Goal: Task Accomplishment & Management: Manage account settings

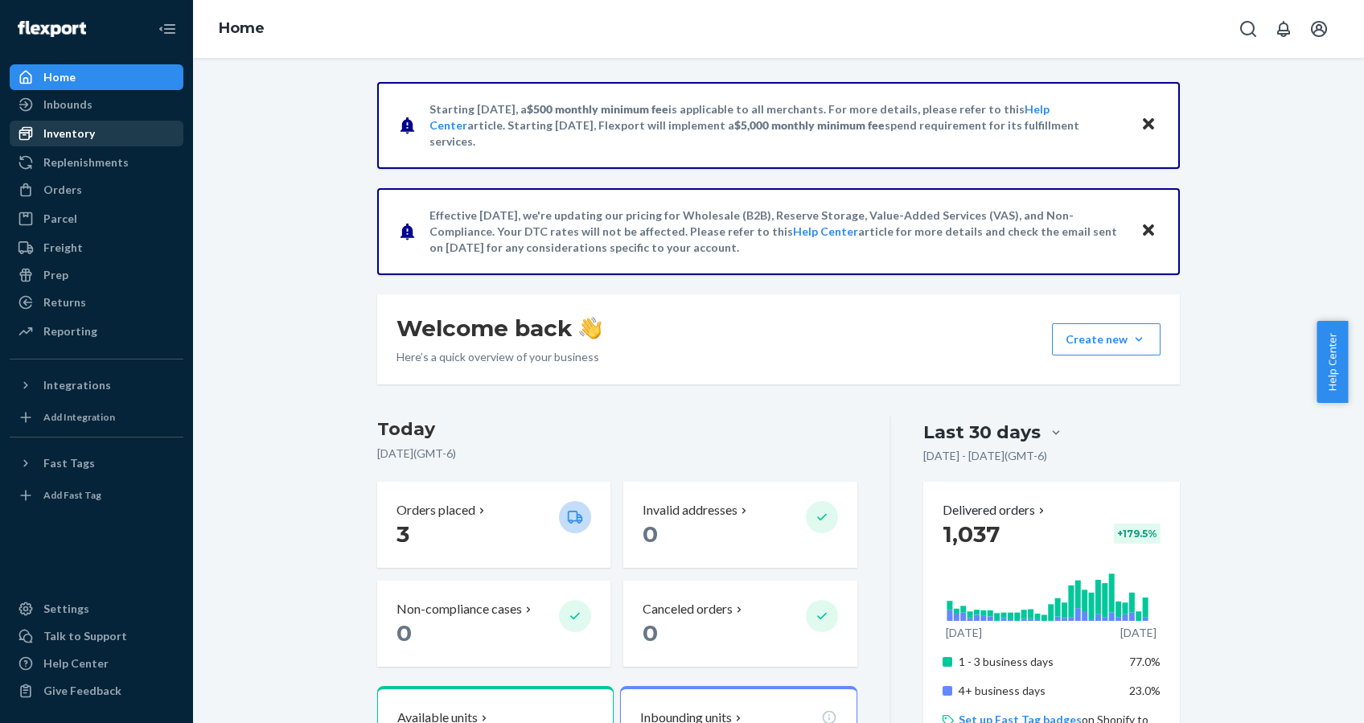
click at [73, 125] on div "Inventory" at bounding box center [68, 133] width 51 height 16
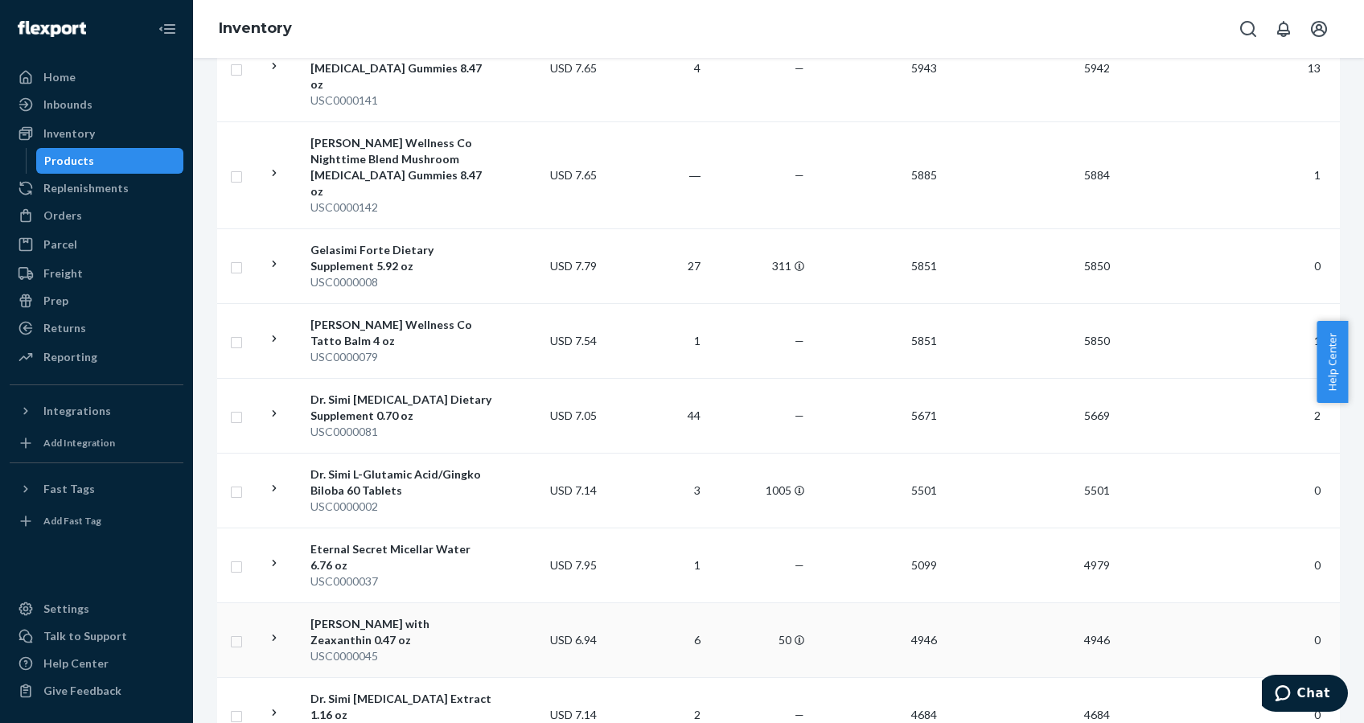
scroll to position [1509, 0]
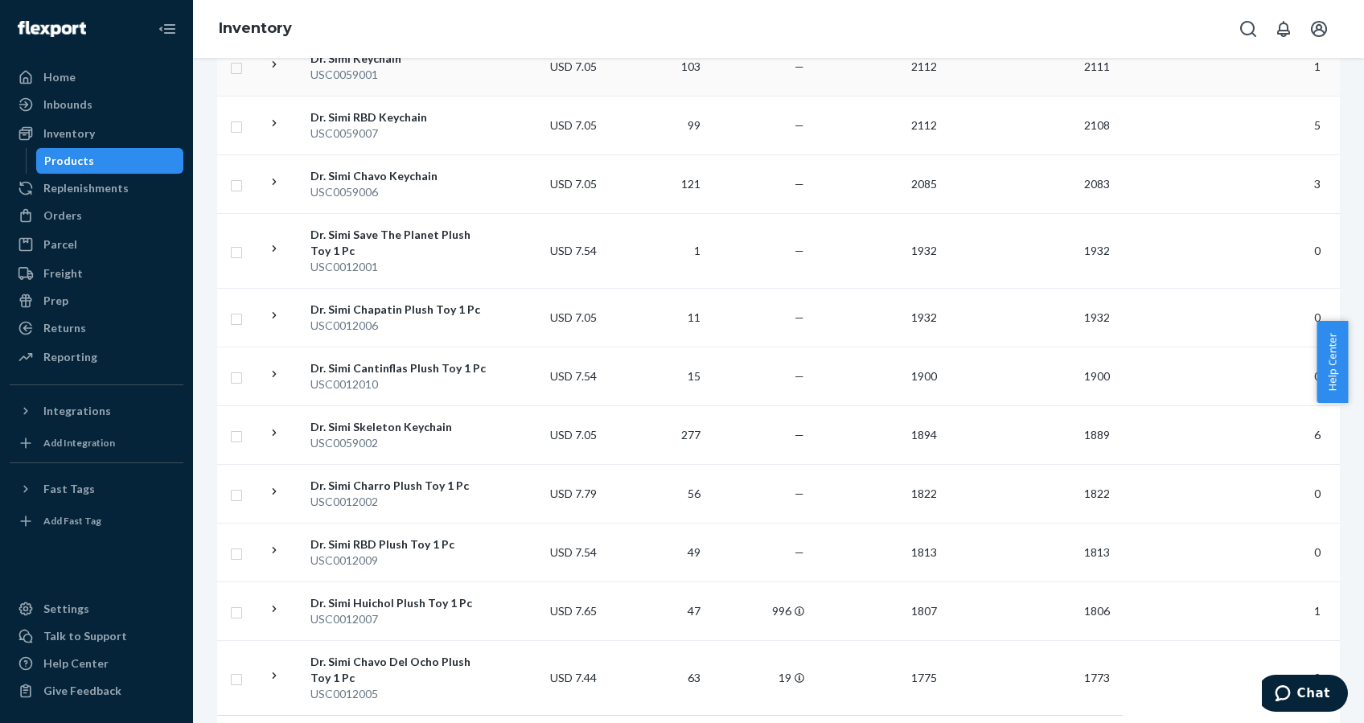
scroll to position [1284, 0]
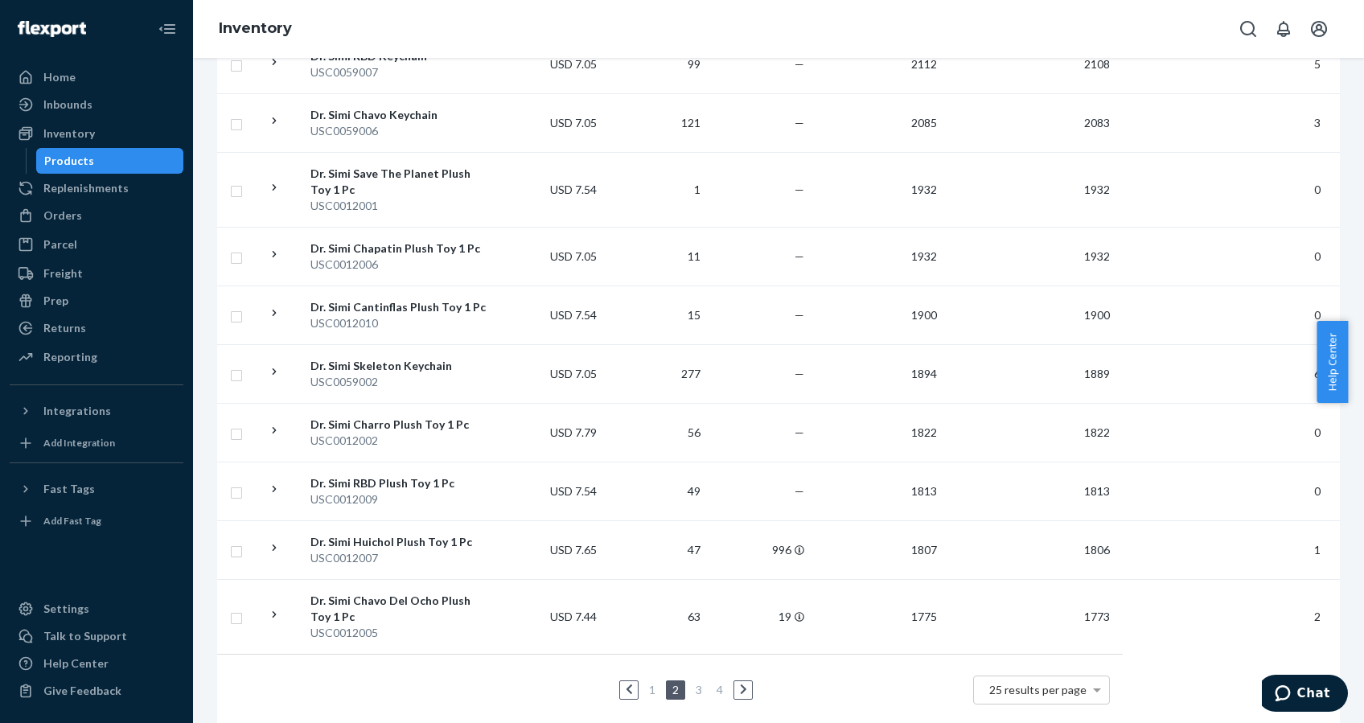
click at [693, 683] on link "3" at bounding box center [699, 690] width 13 height 14
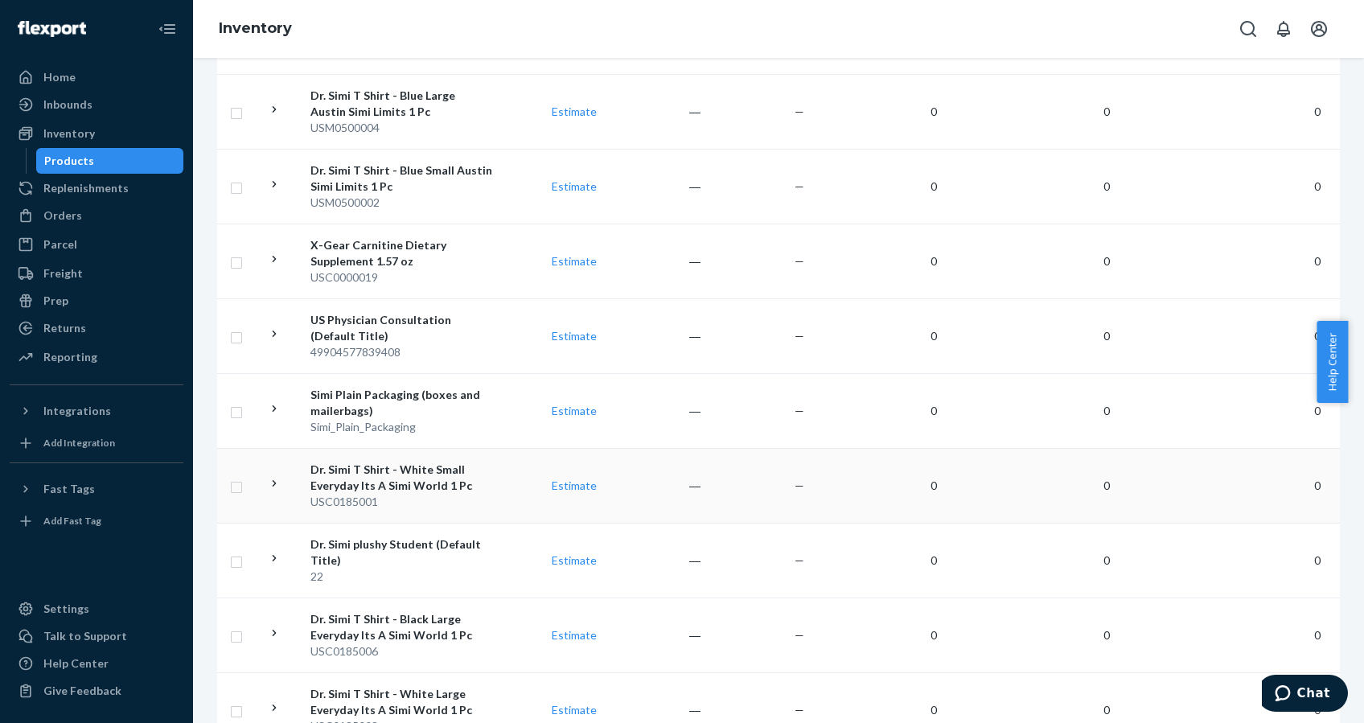
scroll to position [1394, 0]
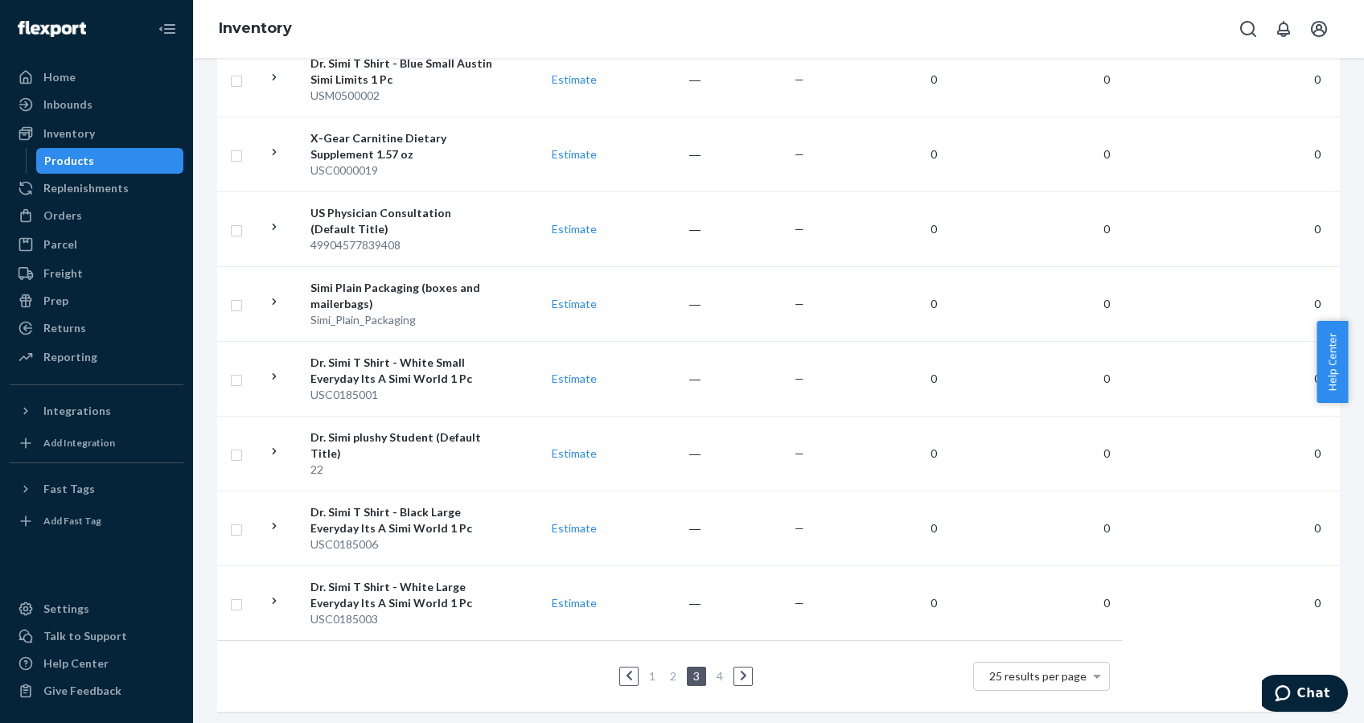
click at [714, 669] on link "4" at bounding box center [719, 676] width 13 height 14
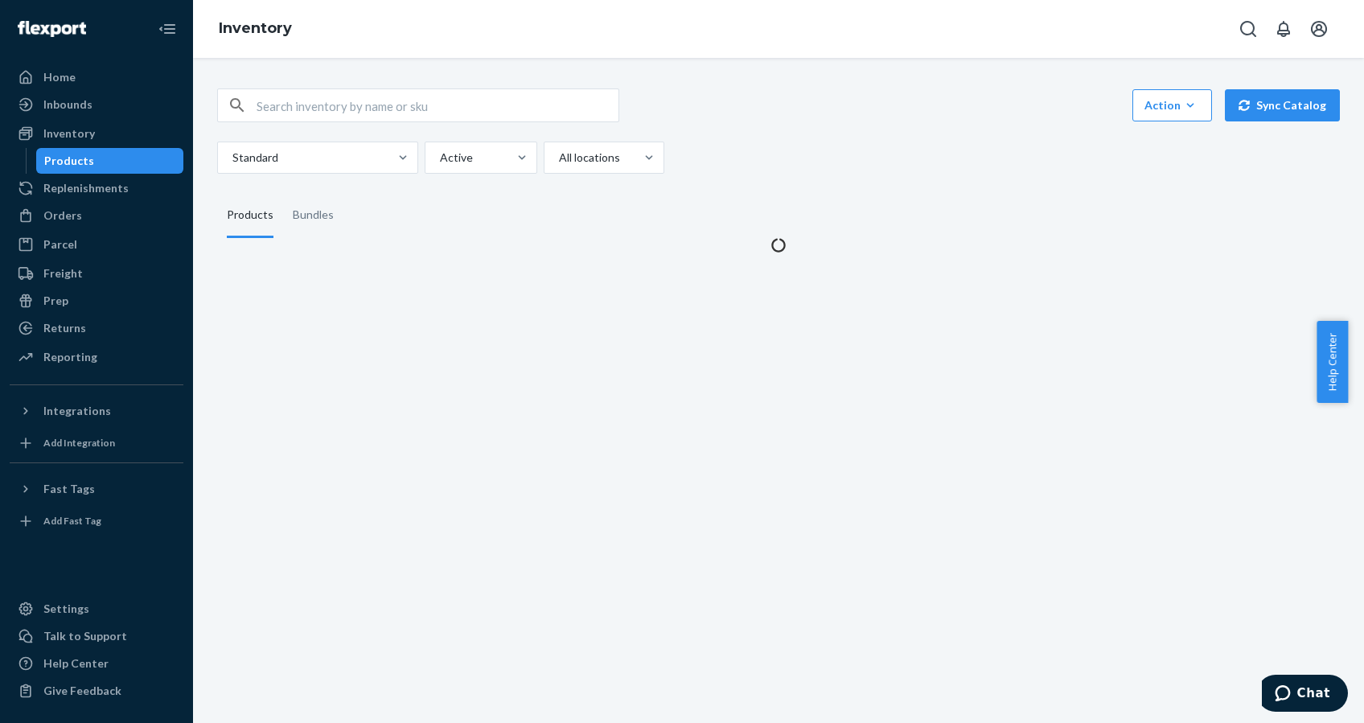
scroll to position [0, 0]
